Goal: Information Seeking & Learning: Understand process/instructions

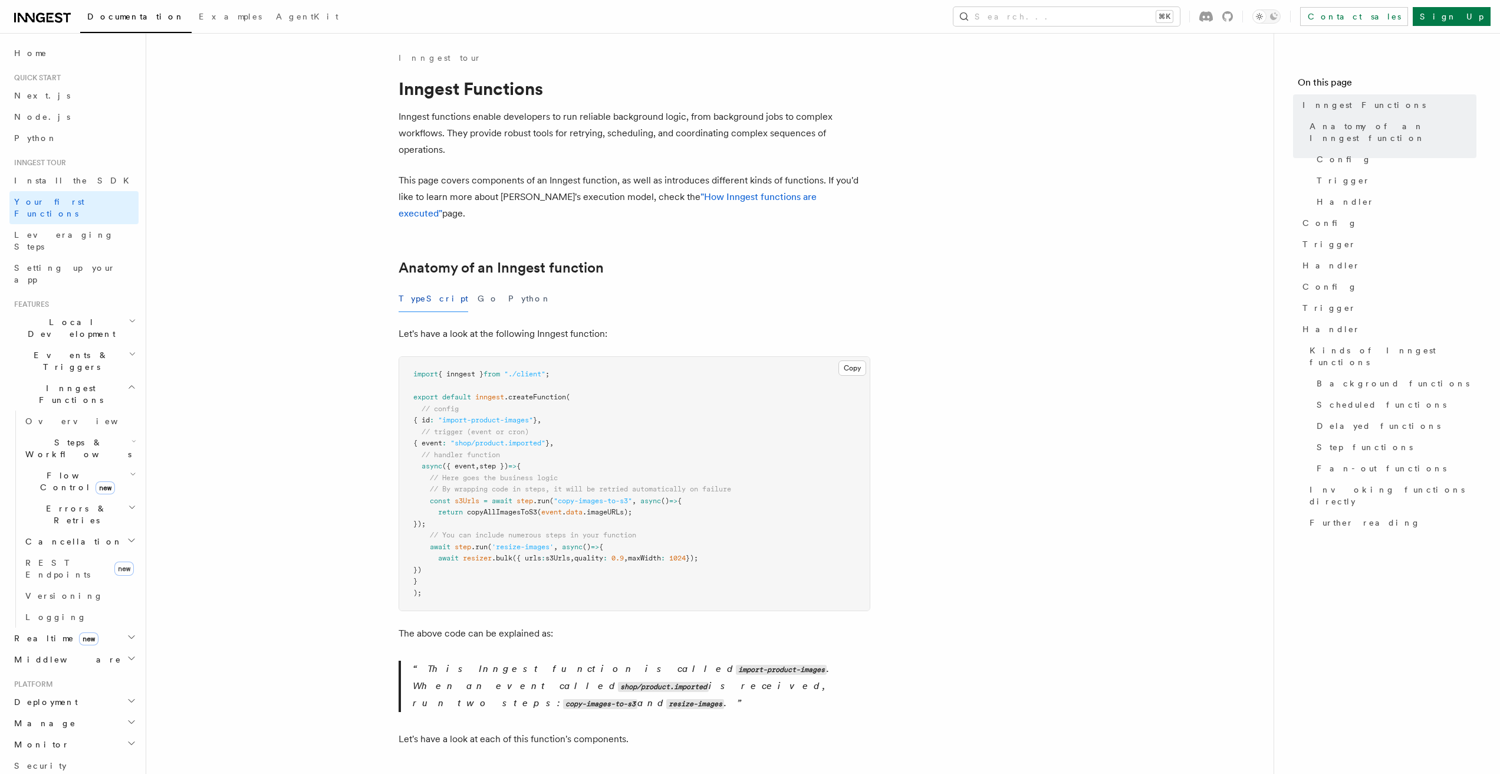
click at [56, 349] on span "Events & Triggers" at bounding box center [68, 361] width 119 height 24
click at [48, 576] on span "Webhooks" at bounding box center [58, 582] width 66 height 12
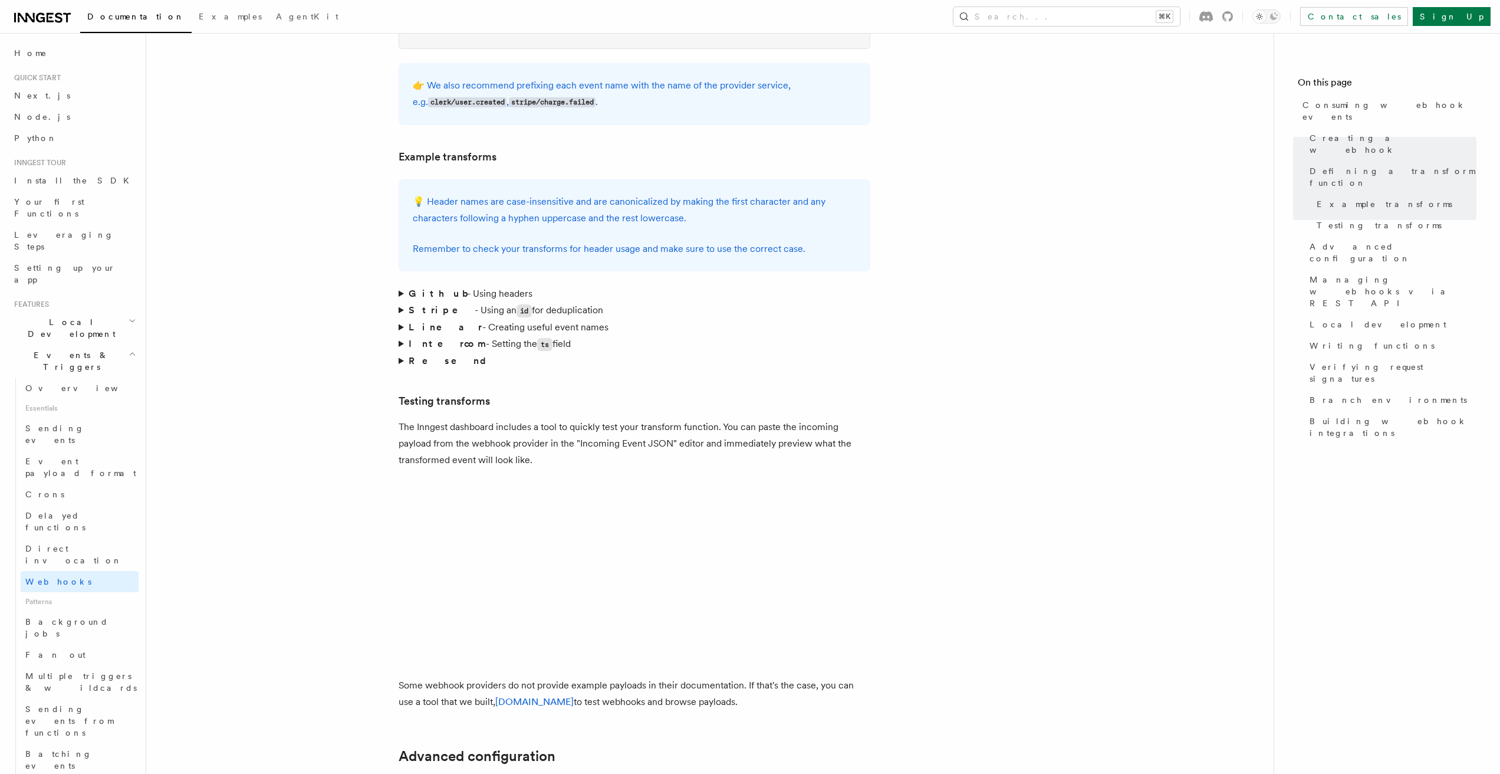
scroll to position [1687, 0]
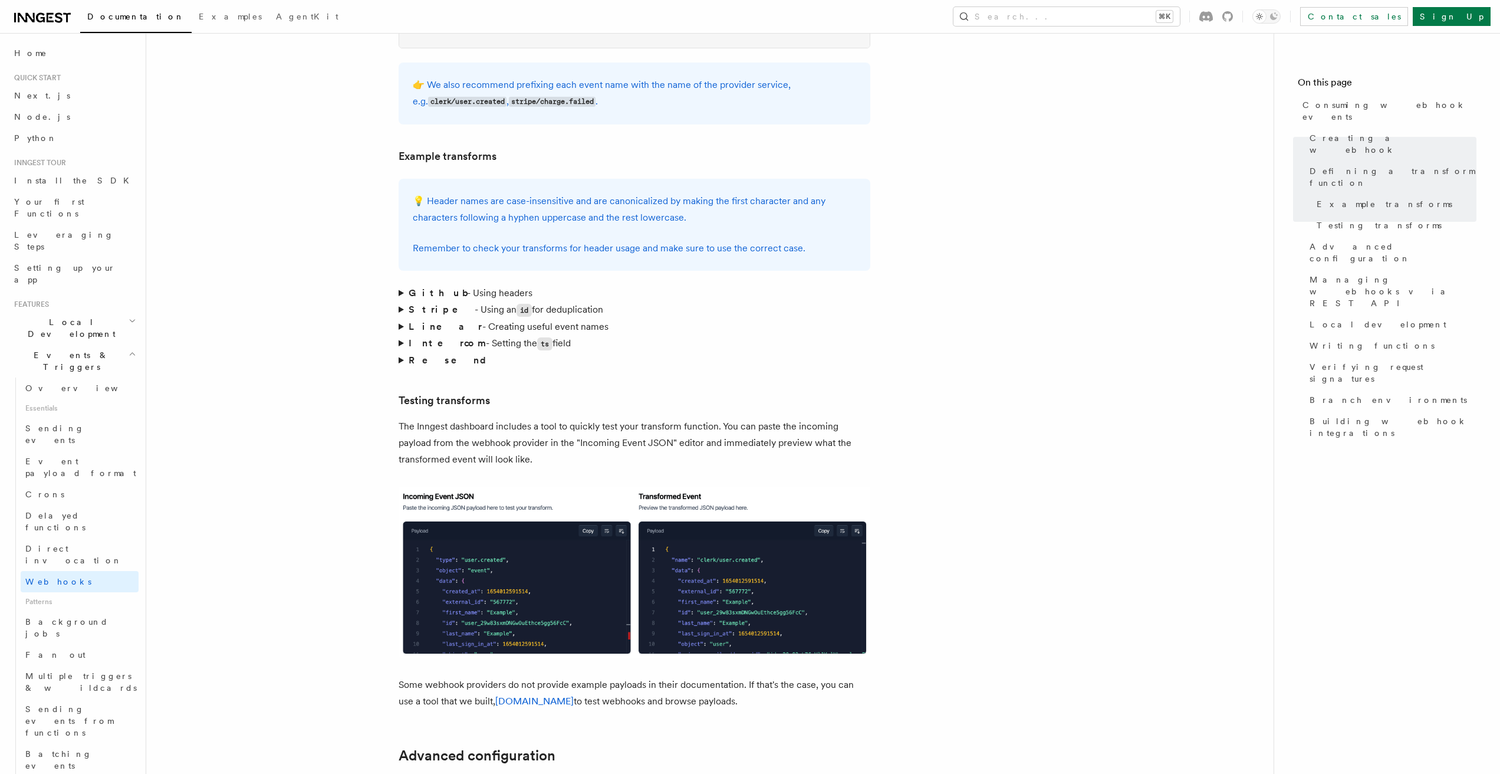
click at [396, 244] on article "Features Events & Triggers Consuming webhook events At its core, Inngest is cen…" at bounding box center [710, 638] width 1090 height 4546
click at [400, 285] on summary "Github - Using headers" at bounding box center [635, 293] width 472 height 17
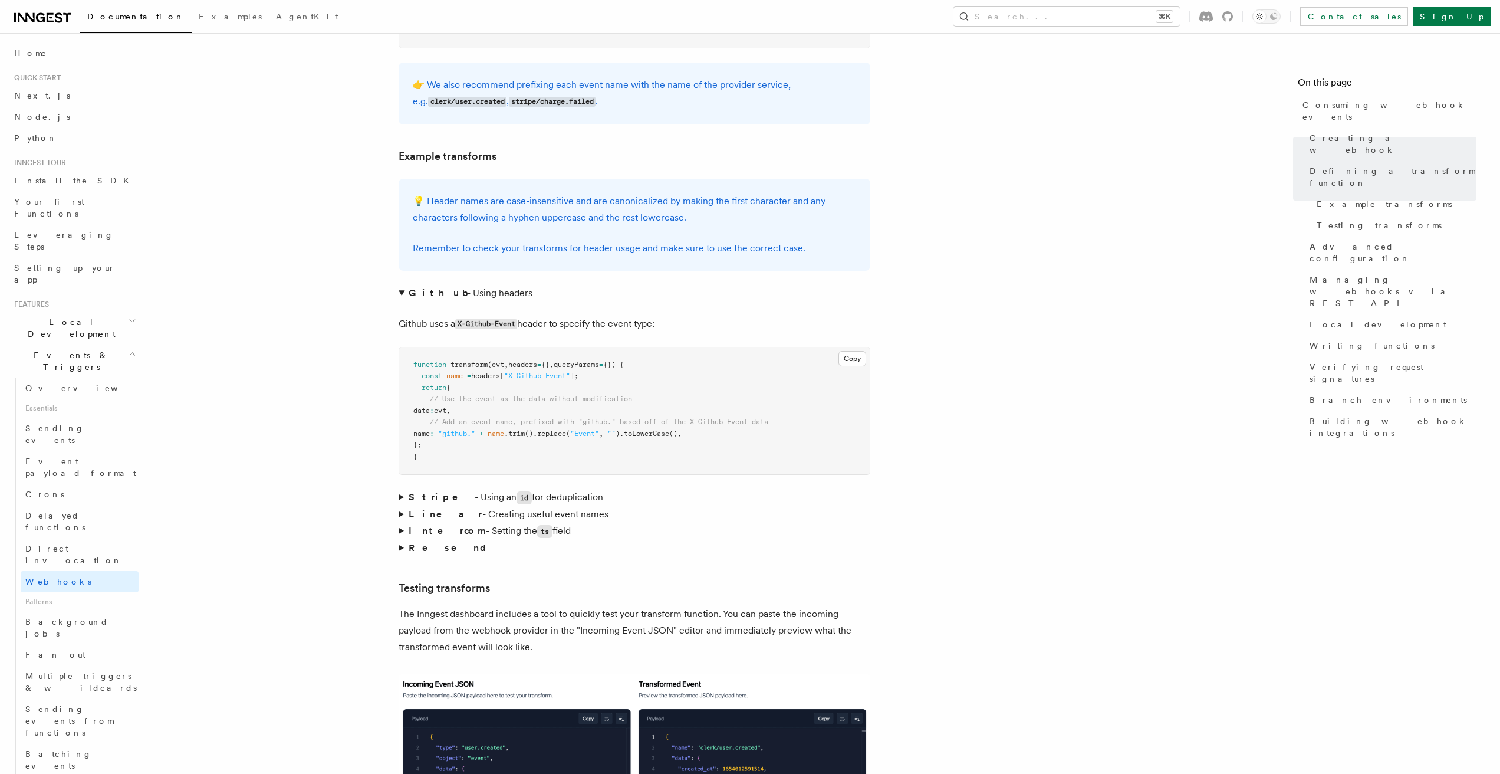
click at [400, 285] on summary "Github - Using headers" at bounding box center [635, 293] width 472 height 17
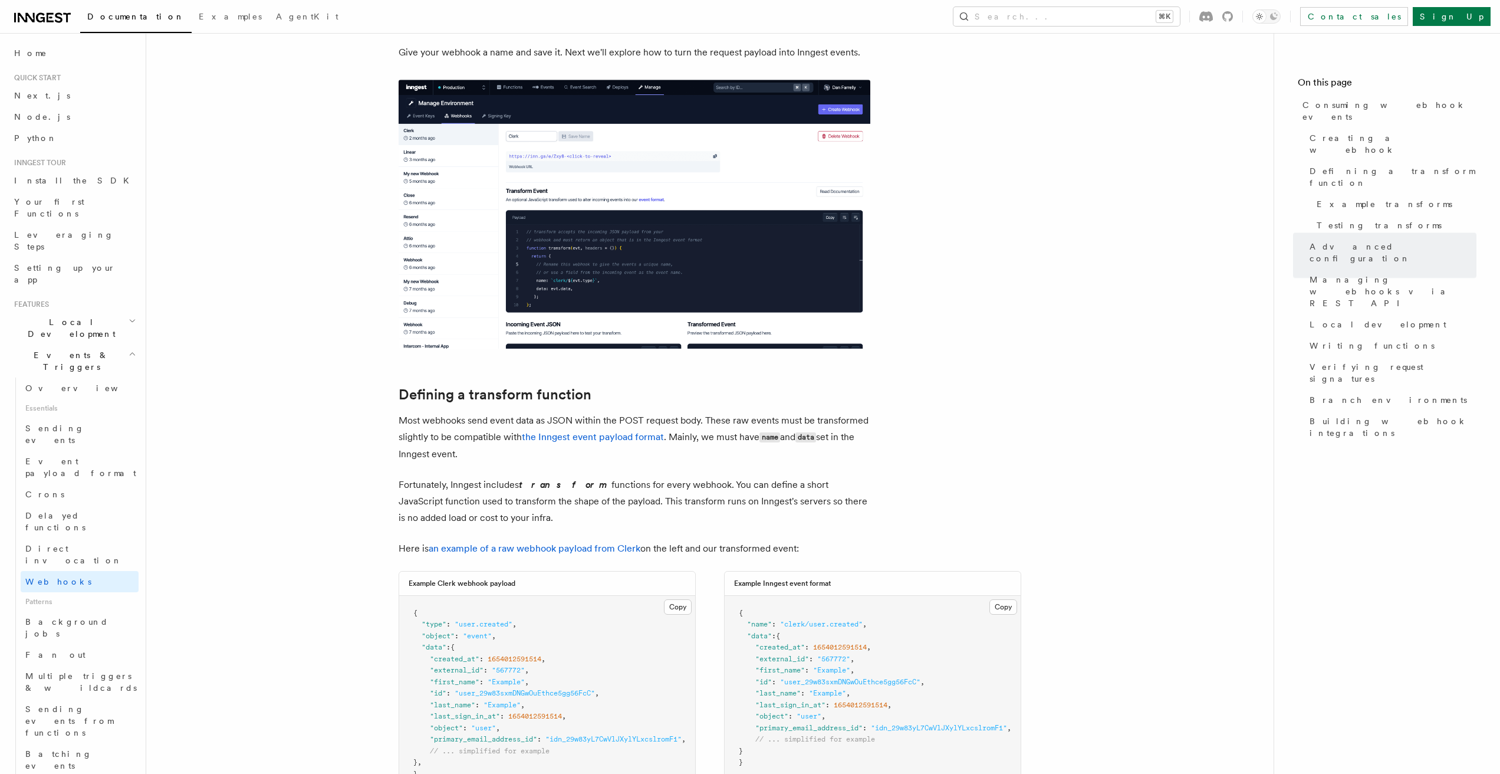
scroll to position [0, 0]
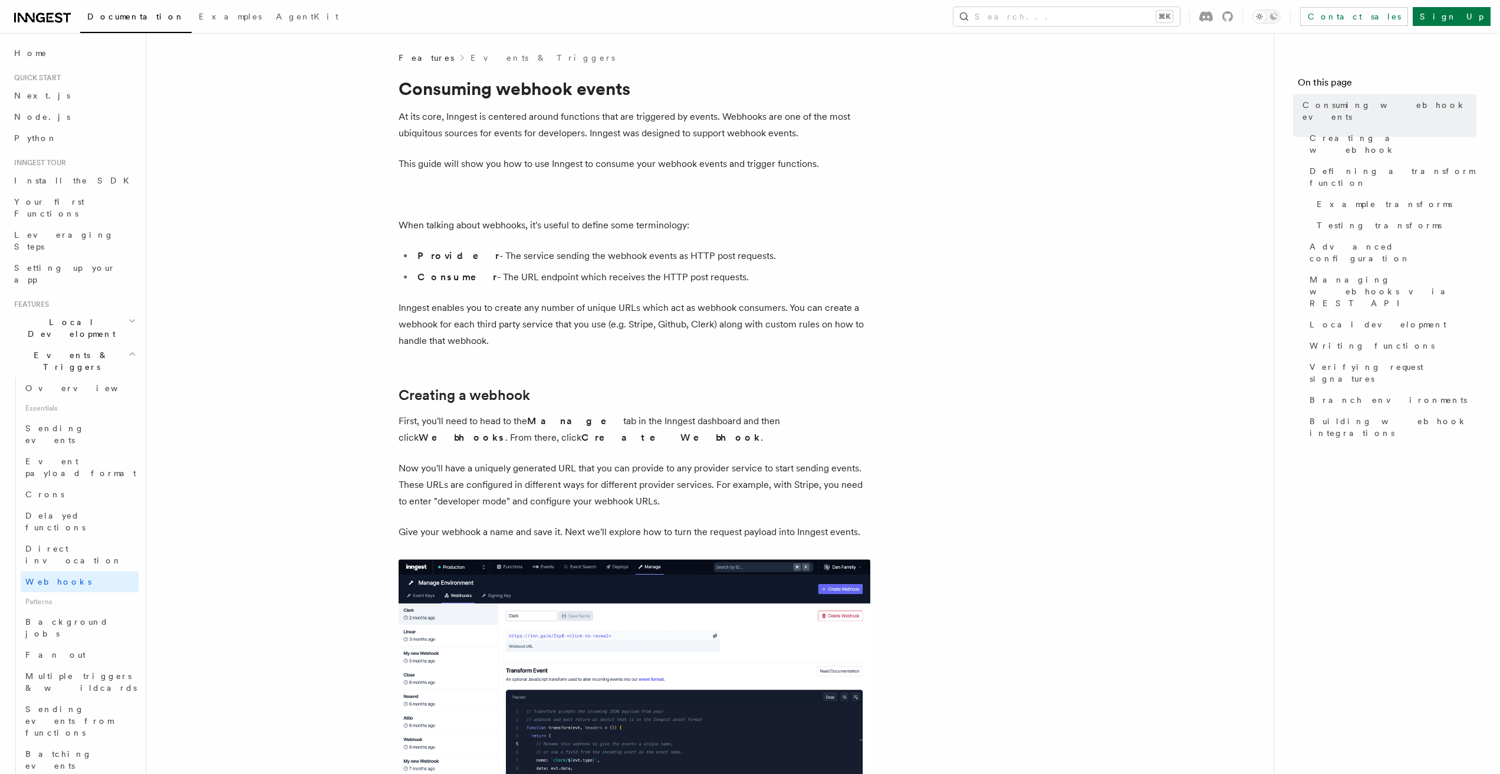
click at [743, 120] on p "At its core, Inngest is centered around functions that are triggered by events.…" at bounding box center [635, 125] width 472 height 33
click at [513, 422] on p "First, you'll need to head to the Manage tab in the Inngest dashboard and then …" at bounding box center [635, 429] width 472 height 33
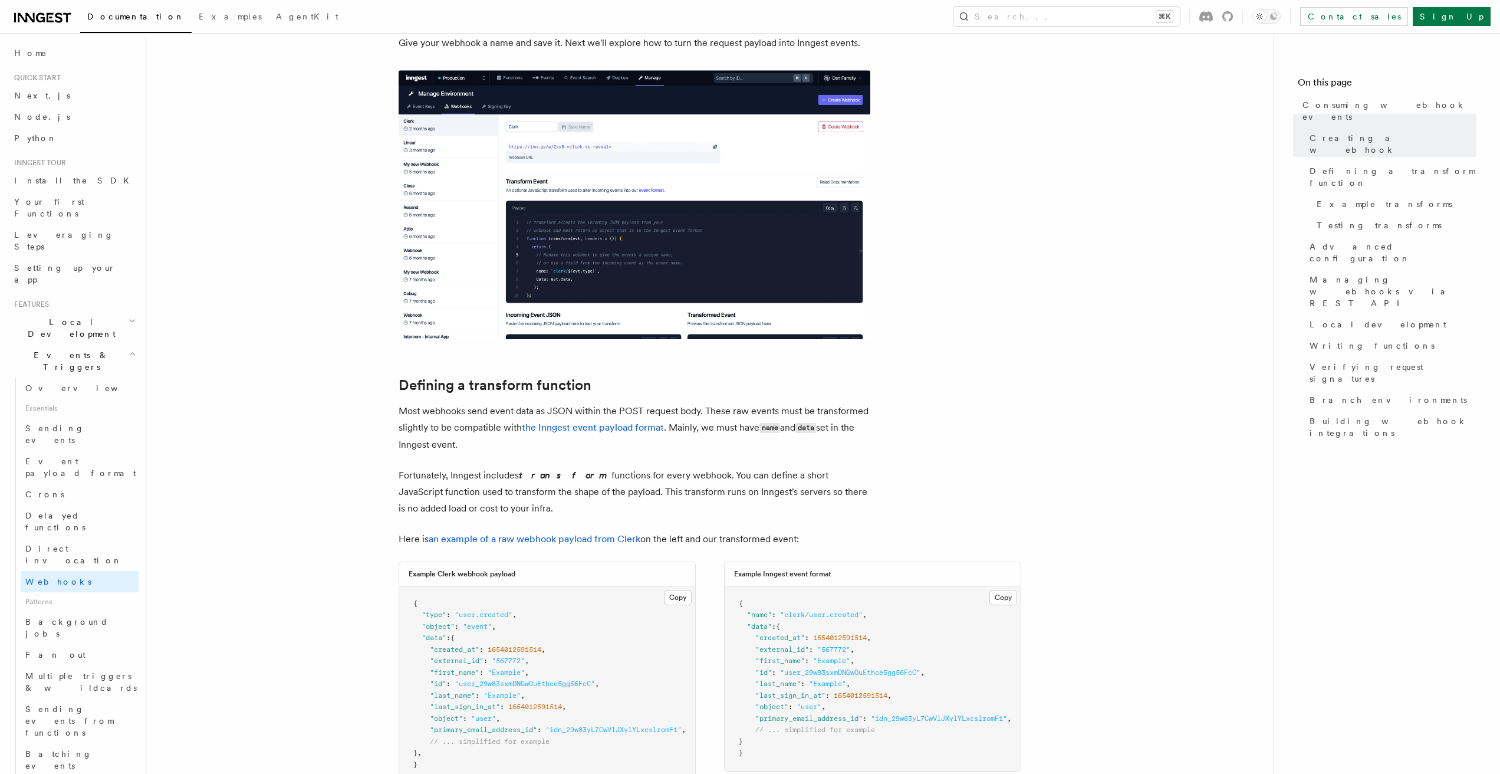
scroll to position [527, 0]
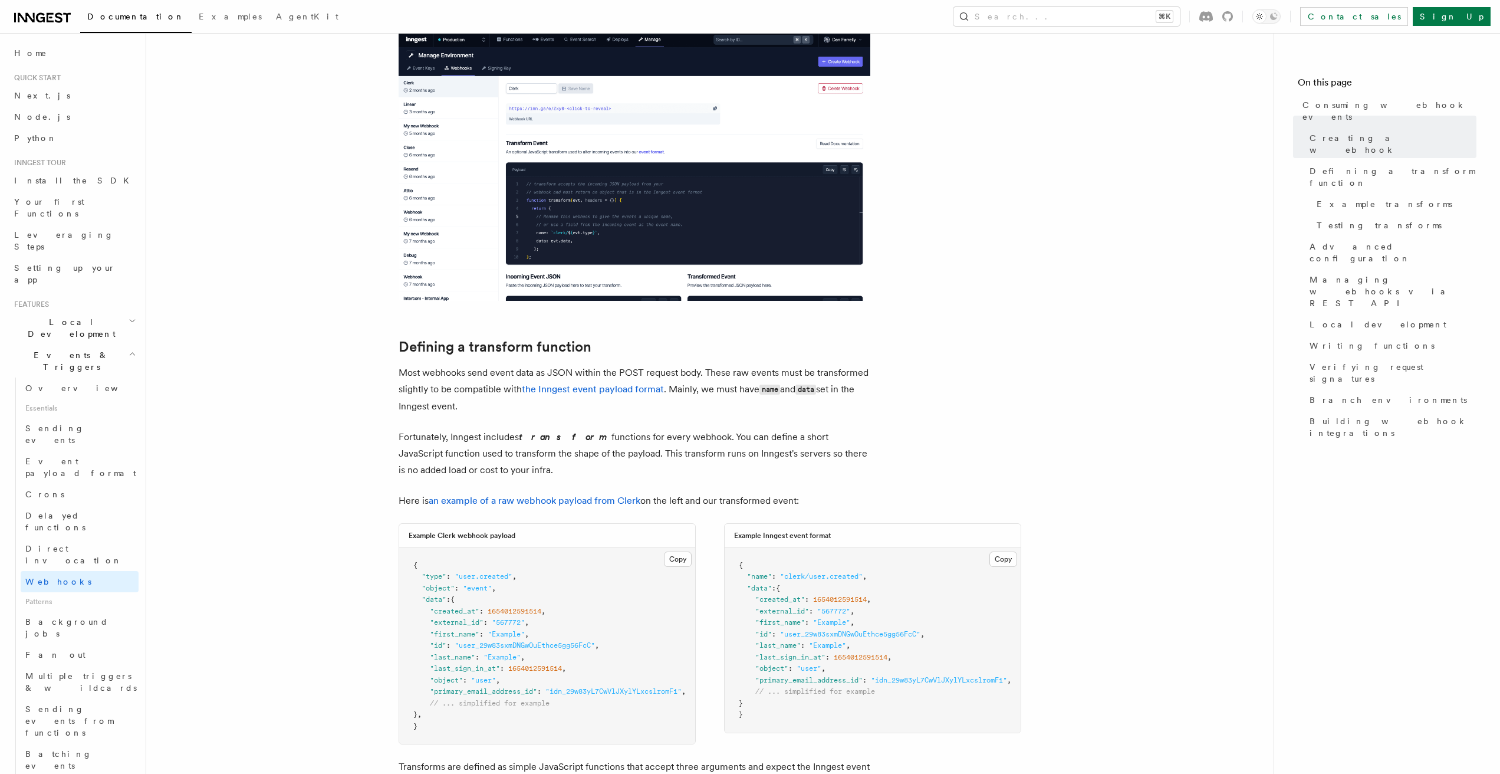
click at [1127, 26] on div "Documentation Examples AgentKit Search... ⌘K Contact sales Sign Up" at bounding box center [750, 16] width 1500 height 33
click at [1127, 20] on button "Search... ⌘K" at bounding box center [1067, 16] width 226 height 19
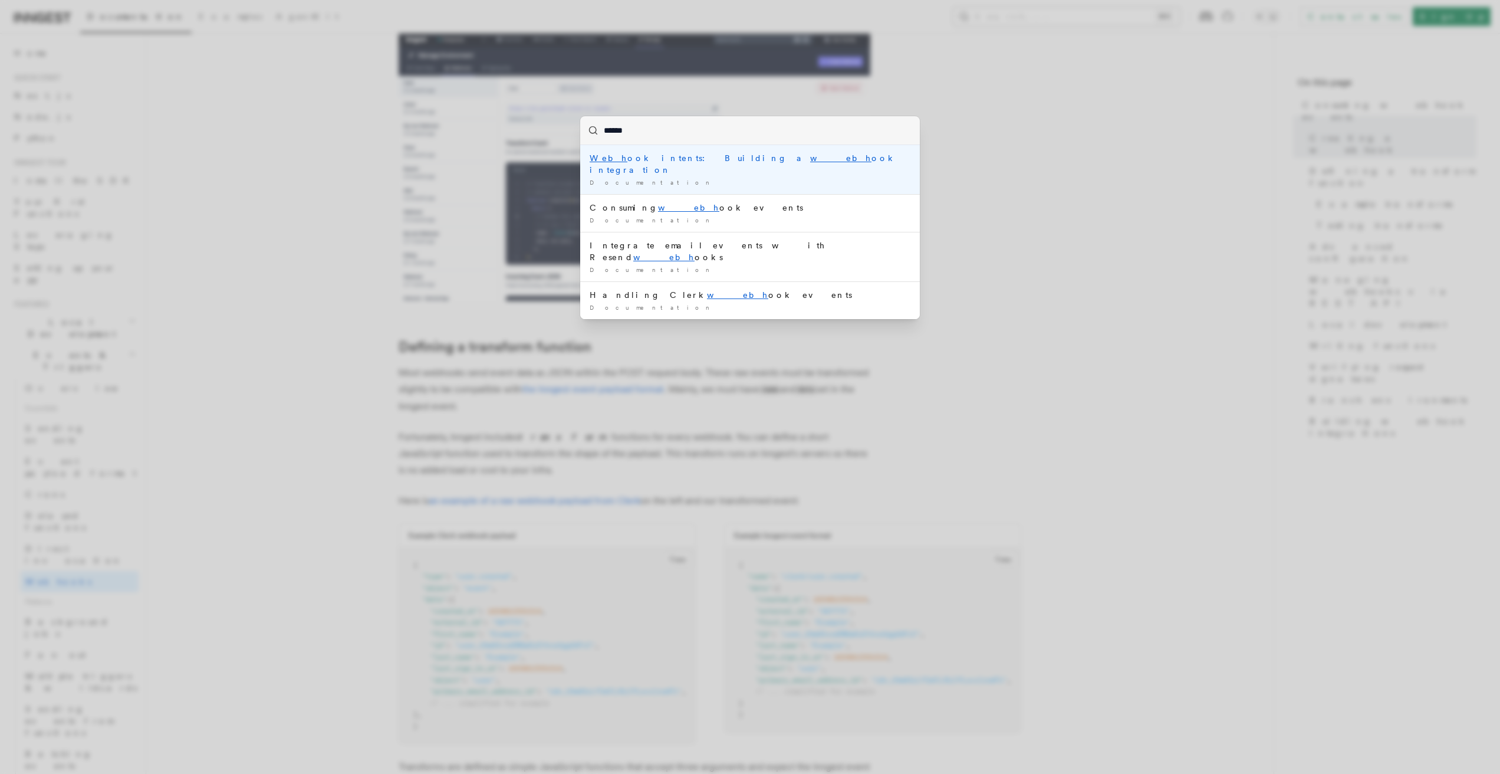
type input "*******"
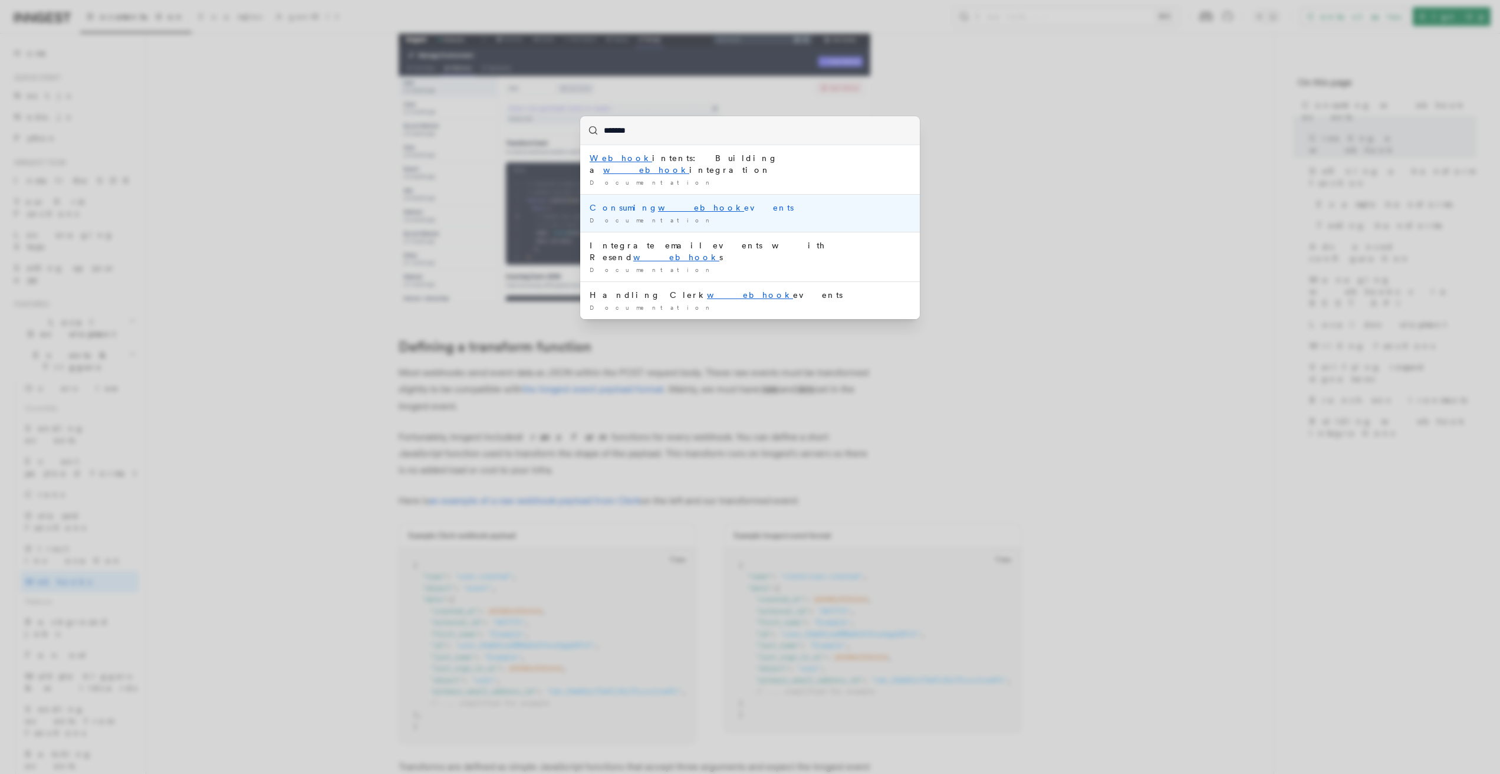
click at [721, 202] on li "Consuming webhook events Documentation /" at bounding box center [750, 213] width 340 height 38
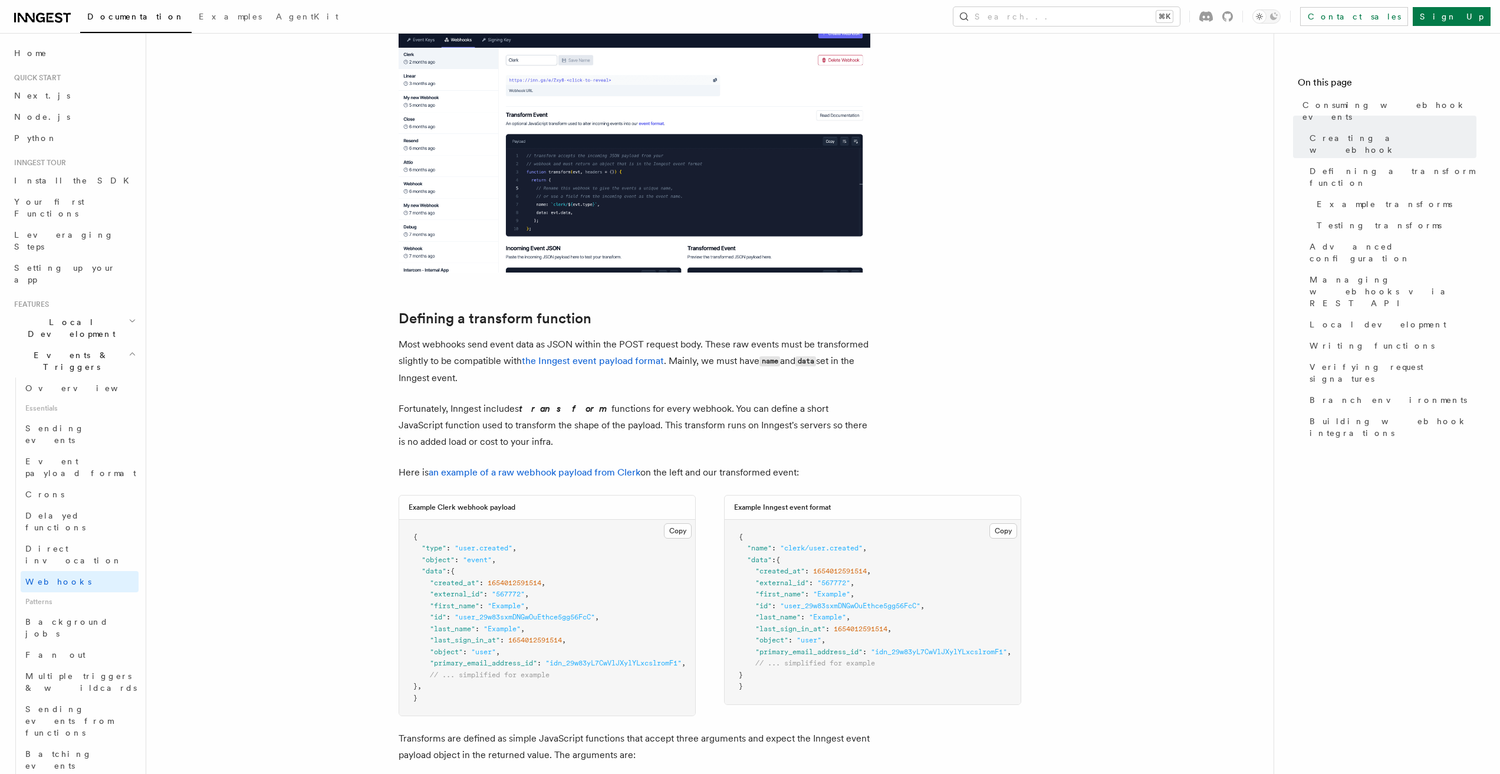
scroll to position [559, 0]
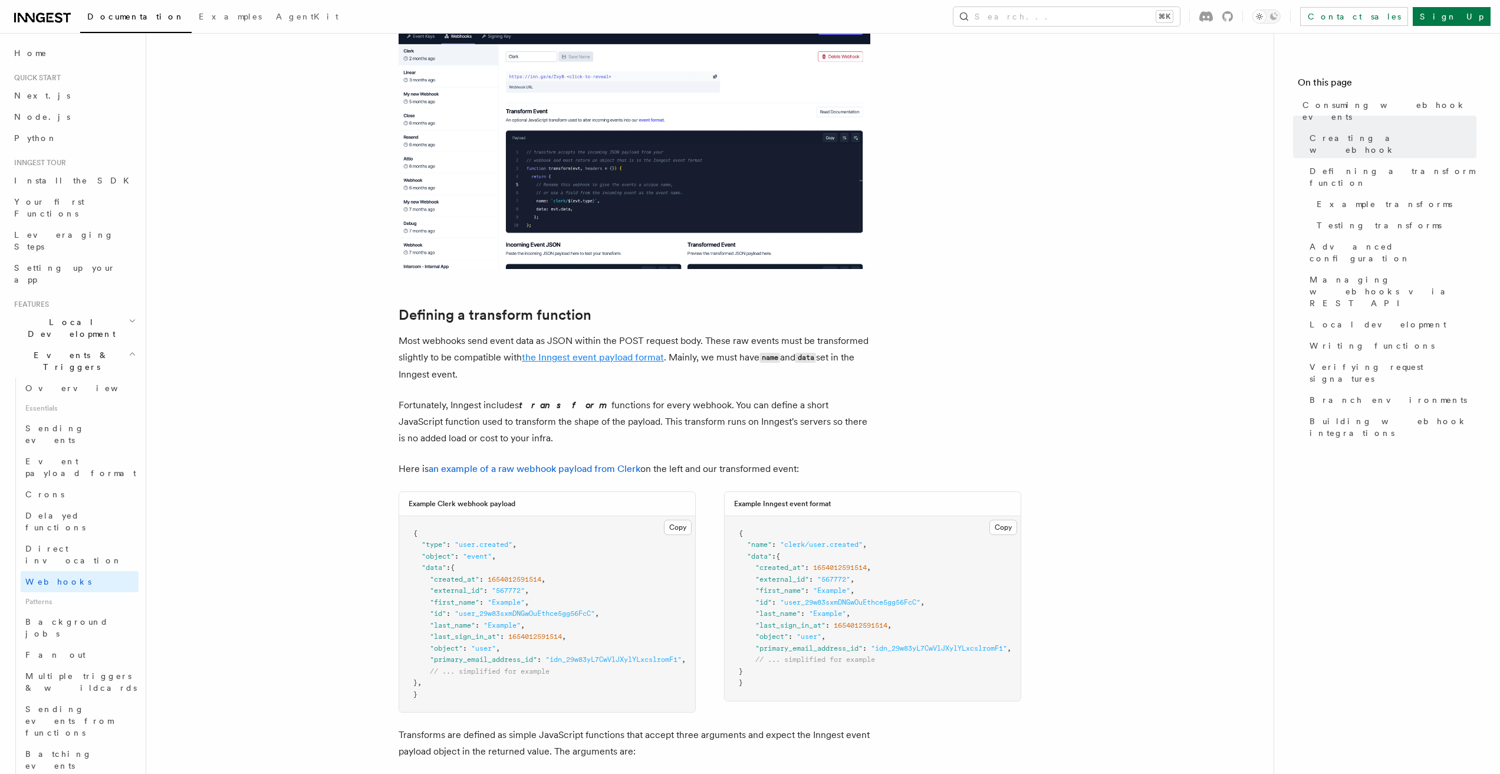
click at [575, 356] on link "the Inngest event payload format" at bounding box center [593, 357] width 142 height 11
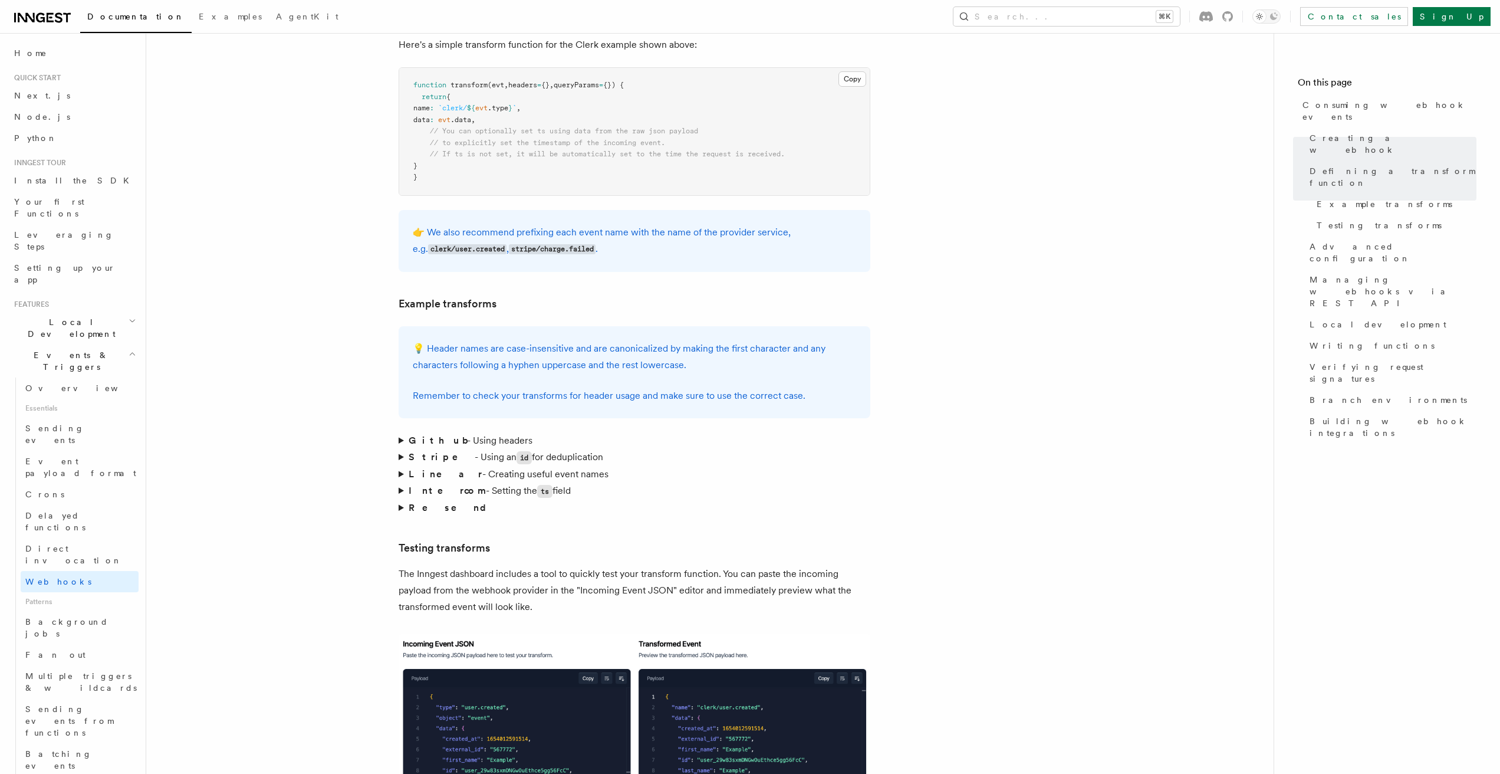
scroll to position [1542, 0]
click at [583, 222] on p "👉 We also recommend prefixing each event name with the name of the provider ser…" at bounding box center [635, 239] width 444 height 34
click at [492, 339] on p "💡 Header names are case-insensitive and are canonicalized by making the first c…" at bounding box center [635, 355] width 444 height 33
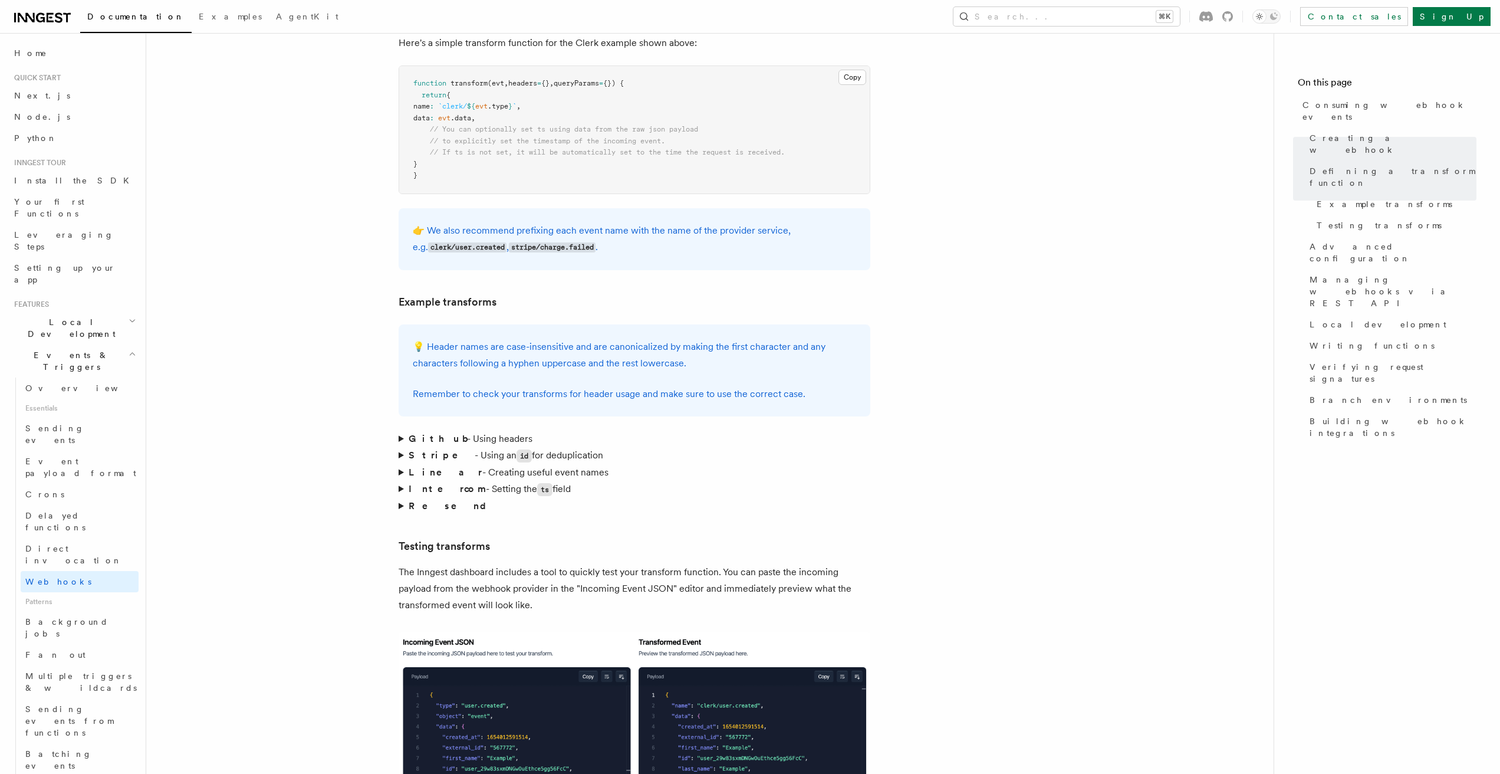
click at [508, 386] on p "Remember to check your transforms for header usage and make sure to use the cor…" at bounding box center [635, 394] width 444 height 17
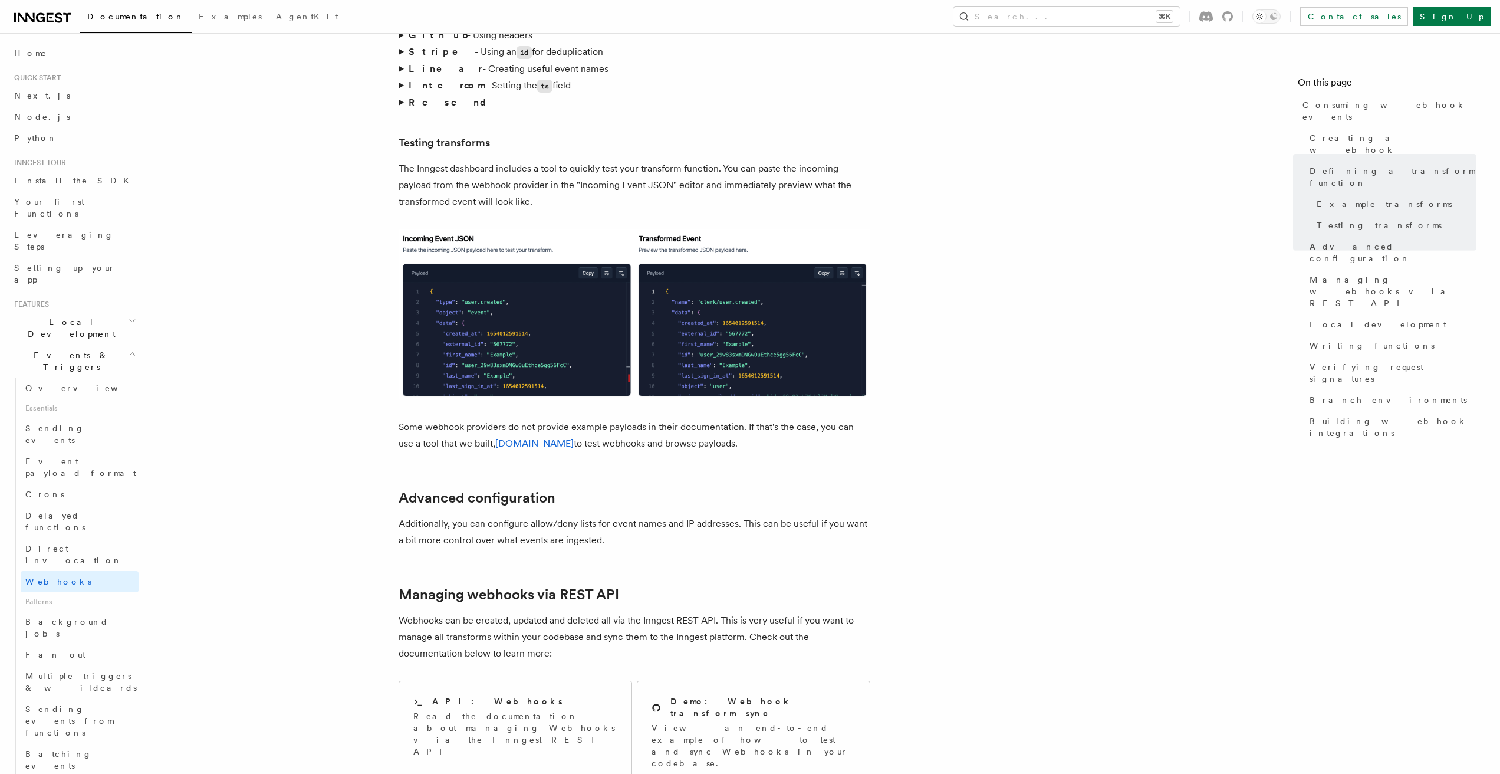
scroll to position [1943, 0]
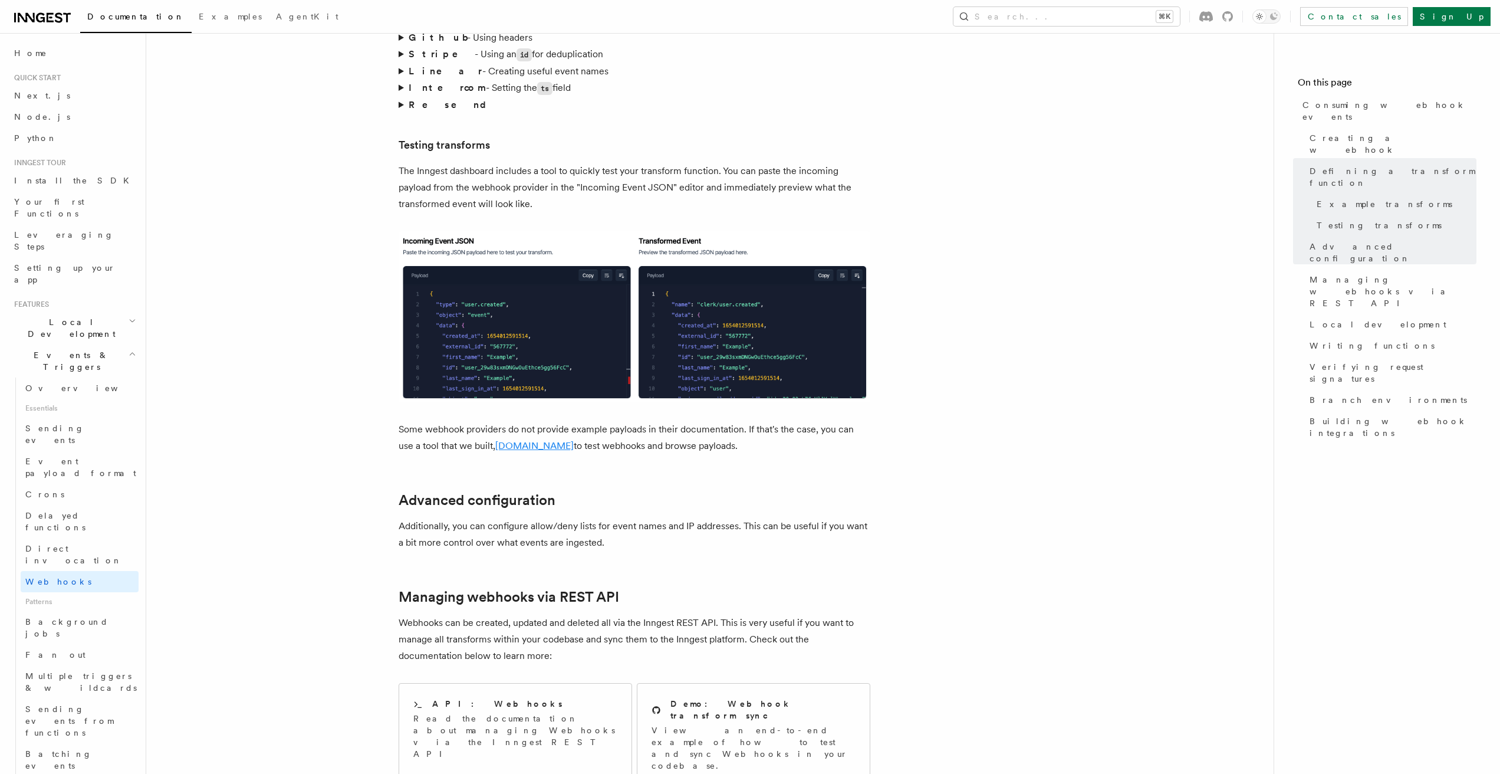
click at [553, 440] on link "TypedWebhooks.tools" at bounding box center [534, 445] width 78 height 11
